Goal: Task Accomplishment & Management: Manage account settings

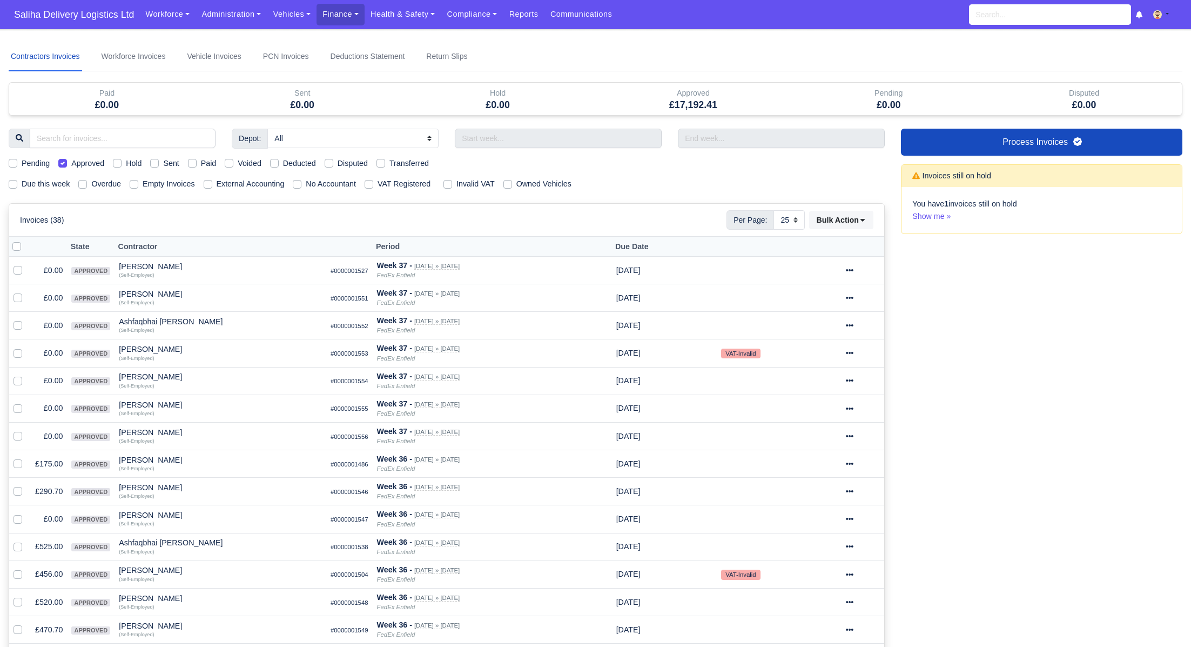
select select "25"
click at [62, 19] on span "Saliha Delivery Logistics Ltd" at bounding box center [74, 15] width 131 height 22
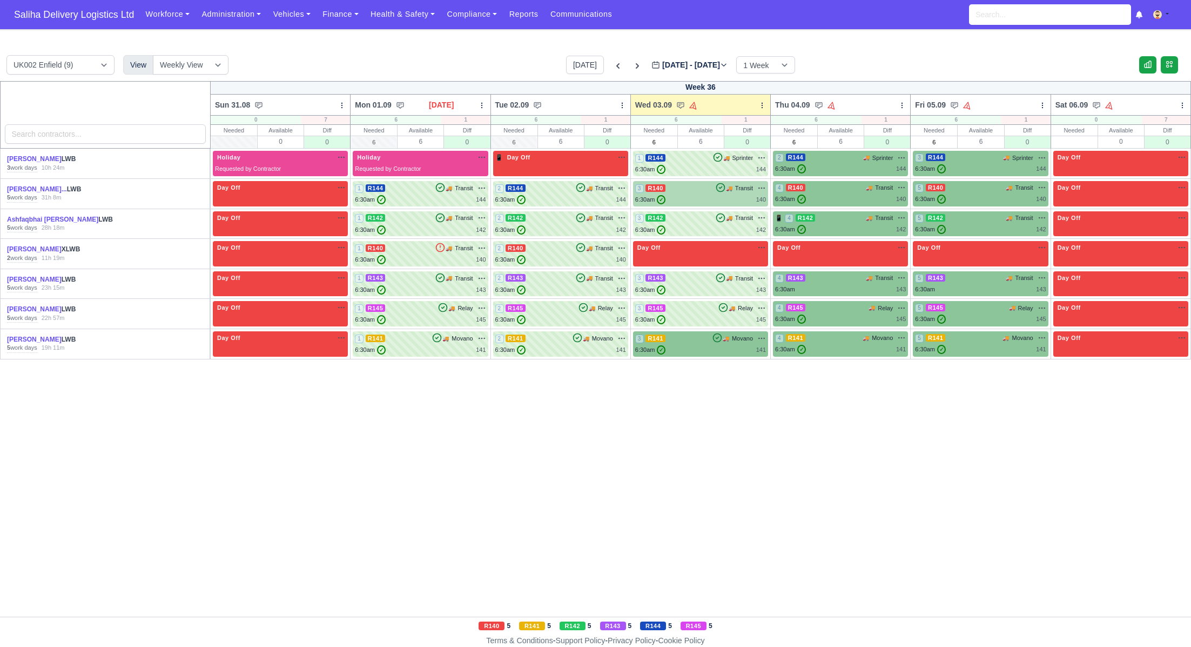
click at [707, 192] on div "3 R140 🚚 Transit" at bounding box center [700, 188] width 131 height 10
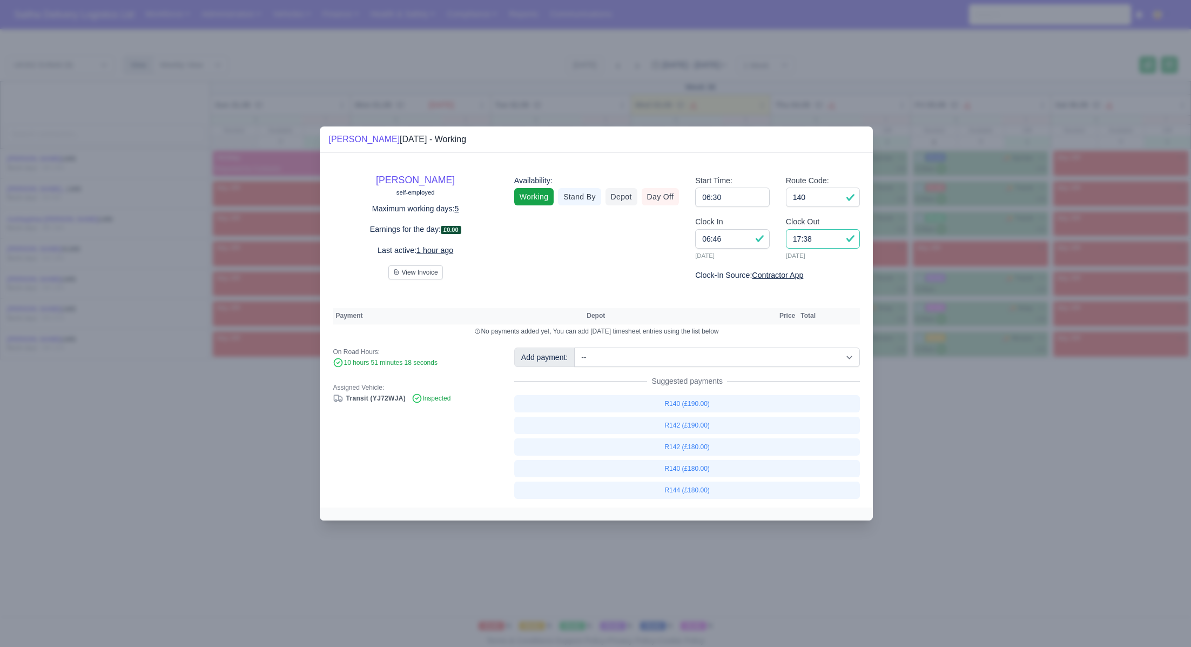
click at [825, 244] on input "17:38" at bounding box center [823, 238] width 75 height 19
drag, startPoint x: 825, startPoint y: 244, endPoint x: 782, endPoint y: 240, distance: 42.8
click at [782, 240] on div "Clock Out 17:38 03/09/2025" at bounding box center [823, 242] width 91 height 53
type input "16:45"
click at [685, 467] on link "R140 (£180.00)" at bounding box center [687, 468] width 346 height 17
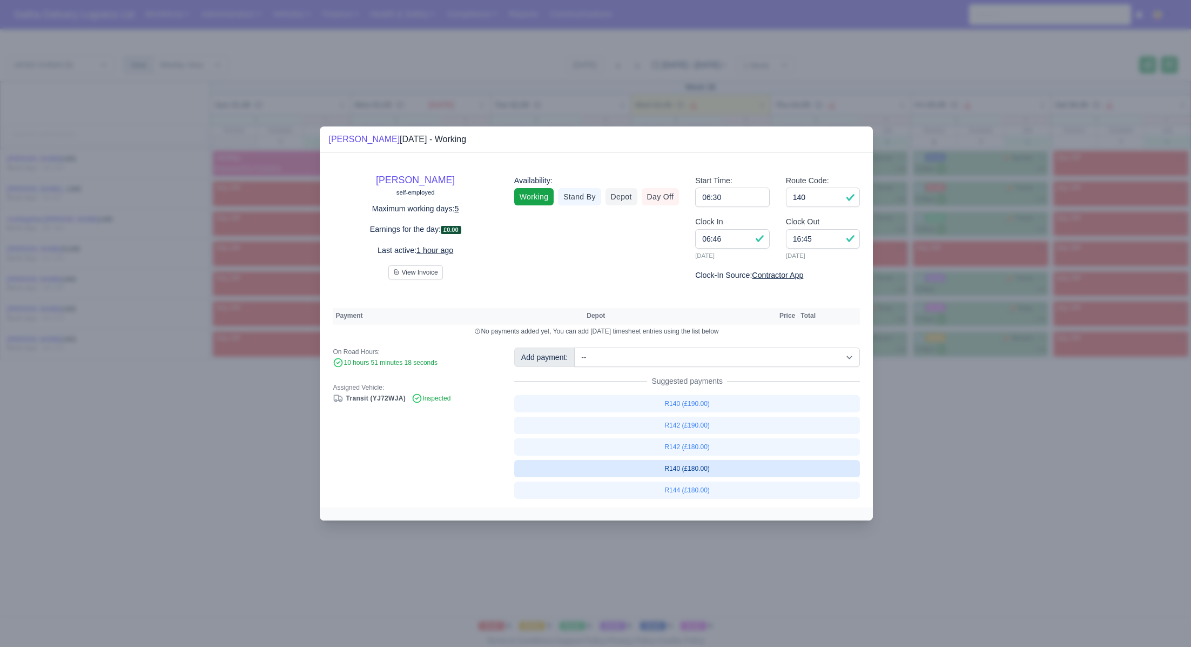
select select "1"
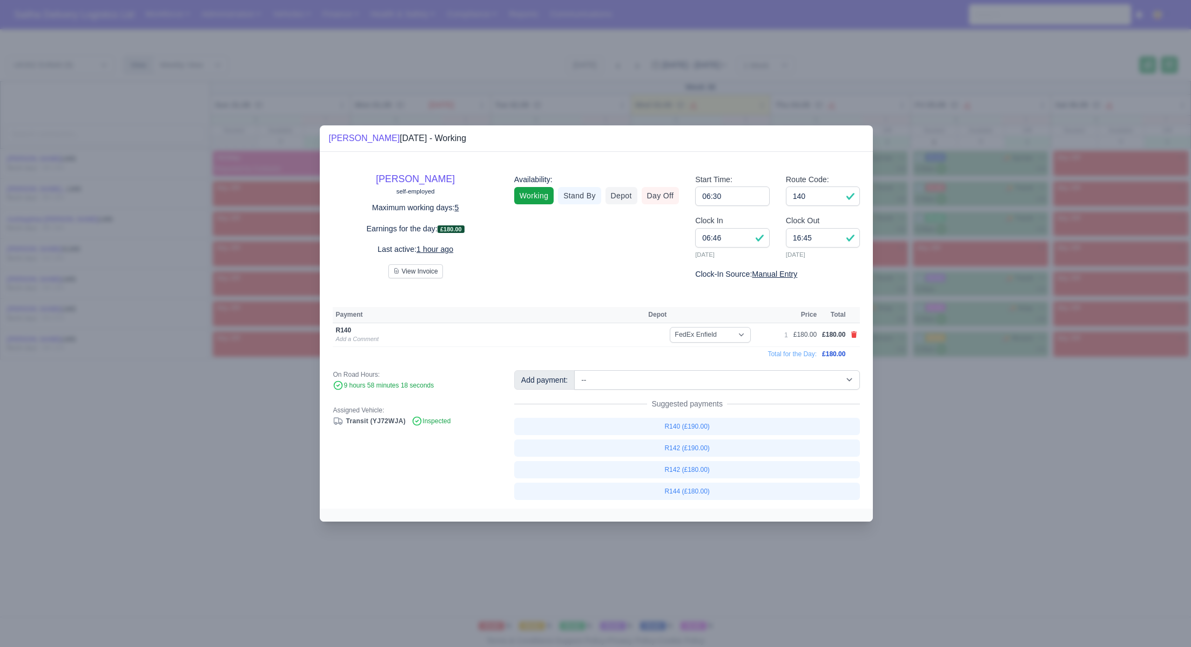
drag, startPoint x: 956, startPoint y: 456, endPoint x: 862, endPoint y: 407, distance: 105.6
click at [955, 456] on div at bounding box center [595, 323] width 1191 height 647
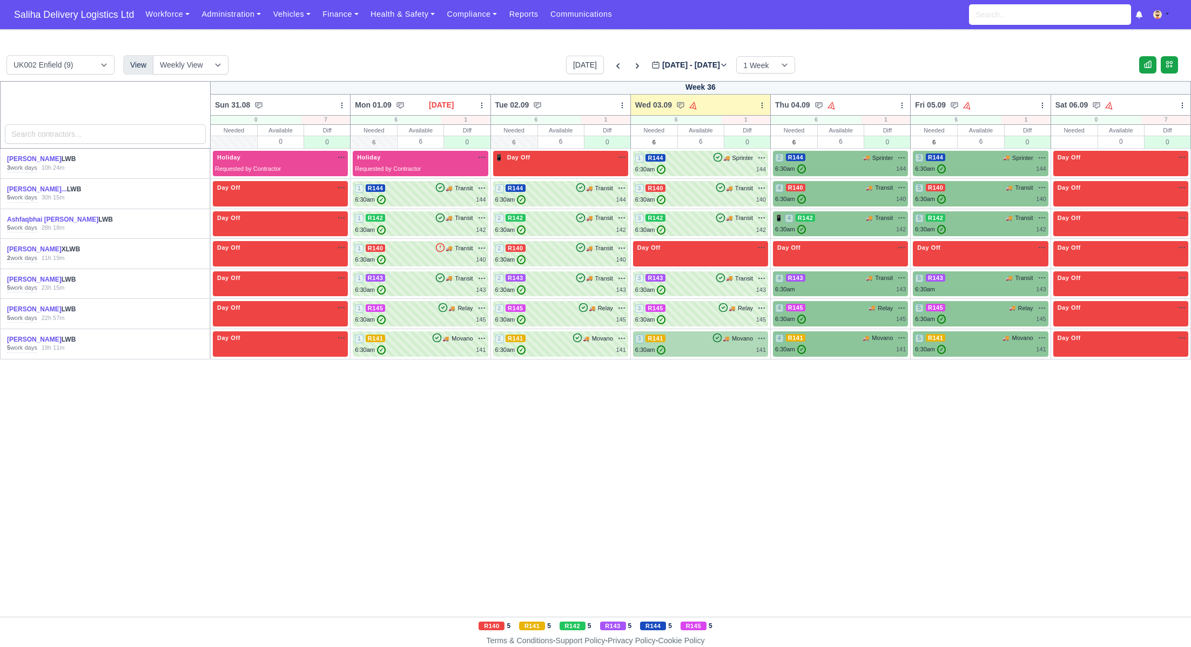
click at [699, 348] on div "6:30am ✓ 141" at bounding box center [700, 349] width 131 height 9
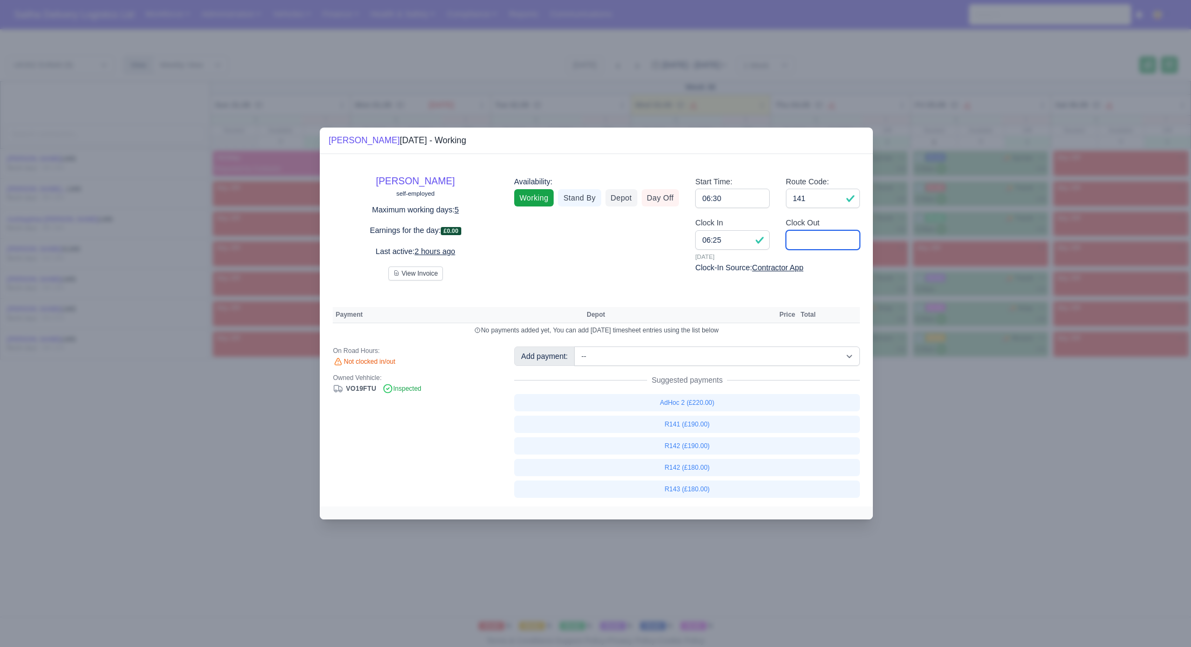
click at [799, 246] on input "Clock Out" at bounding box center [823, 239] width 75 height 19
drag, startPoint x: 993, startPoint y: 417, endPoint x: 987, endPoint y: 407, distance: 11.9
click at [993, 417] on div at bounding box center [595, 323] width 1191 height 647
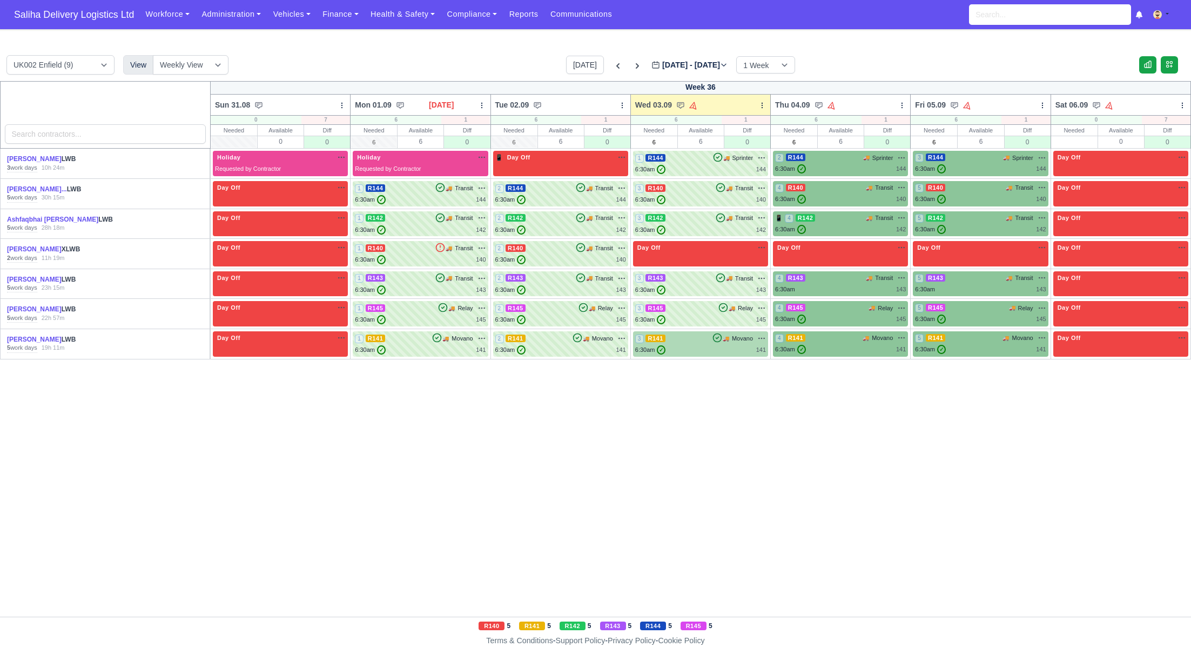
click at [697, 345] on div "6:30am ✓ 141" at bounding box center [700, 349] width 131 height 9
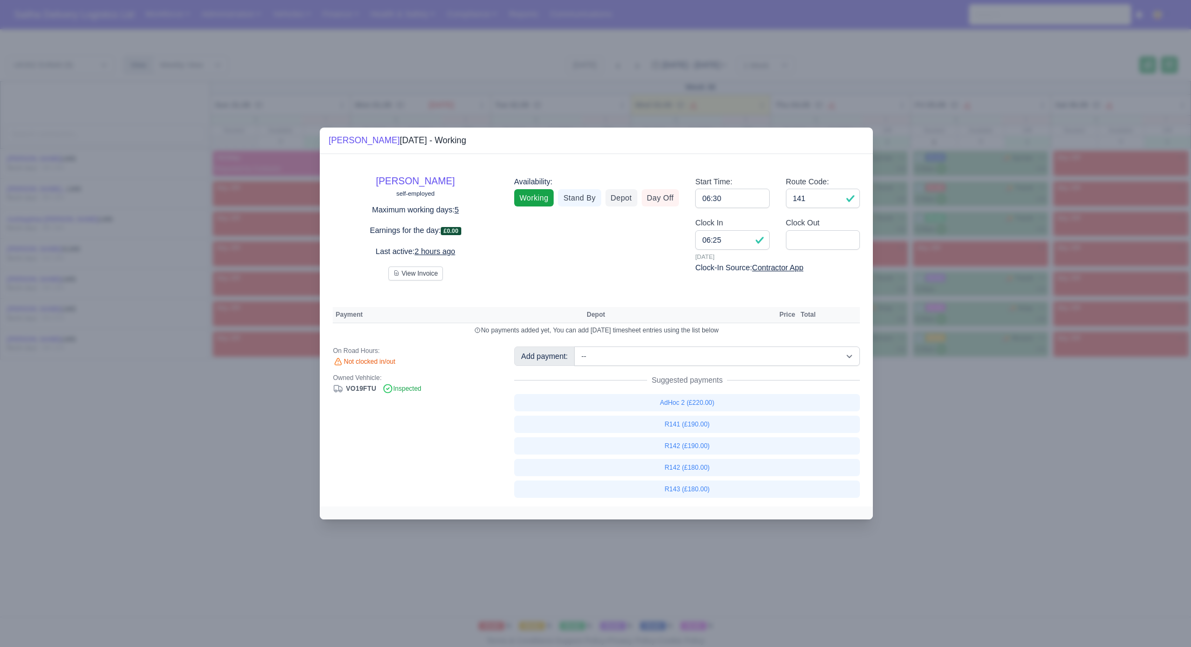
drag, startPoint x: 961, startPoint y: 415, endPoint x: 636, endPoint y: 228, distance: 375.5
click at [958, 414] on div at bounding box center [595, 323] width 1191 height 647
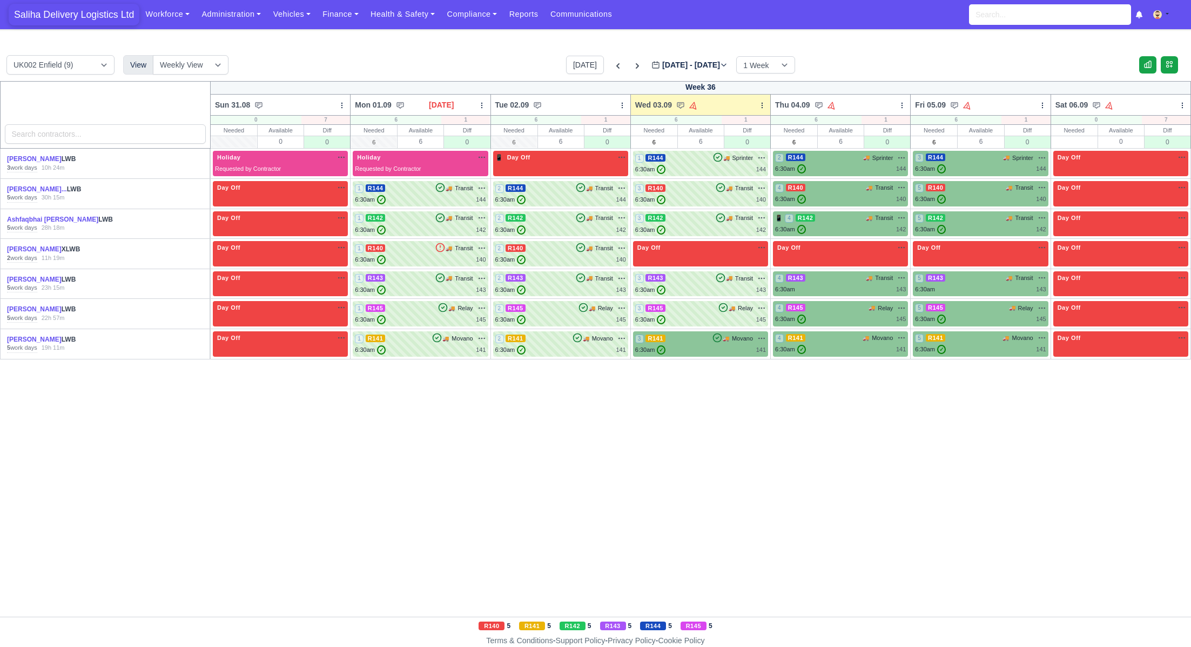
click at [66, 19] on span "Saliha Delivery Logistics Ltd" at bounding box center [74, 15] width 131 height 22
